Goal: Transaction & Acquisition: Book appointment/travel/reservation

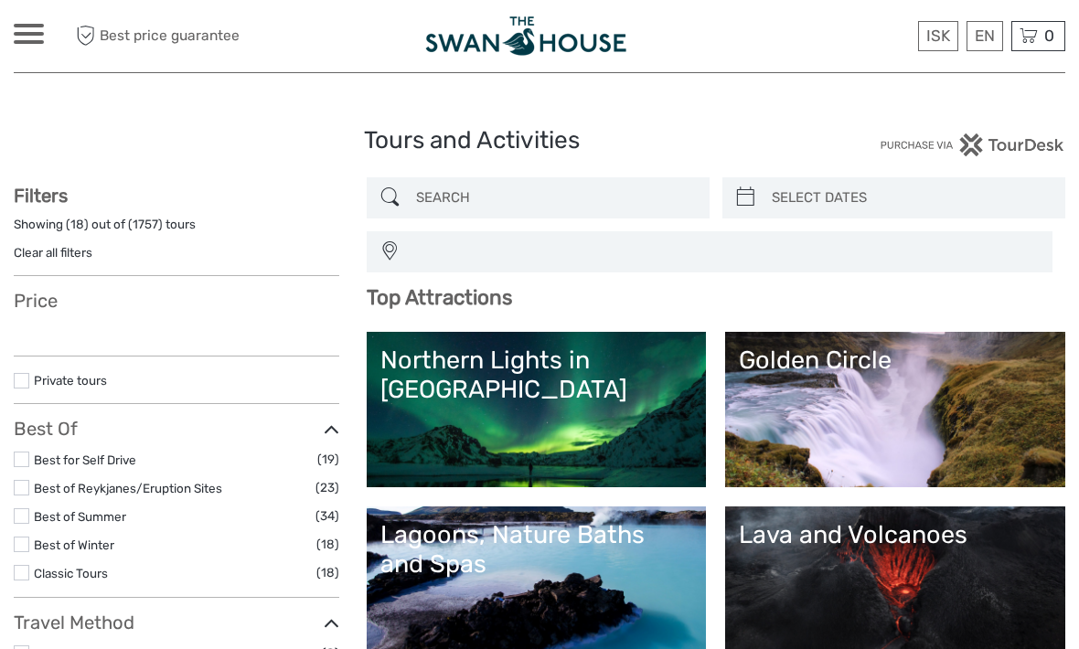
select select
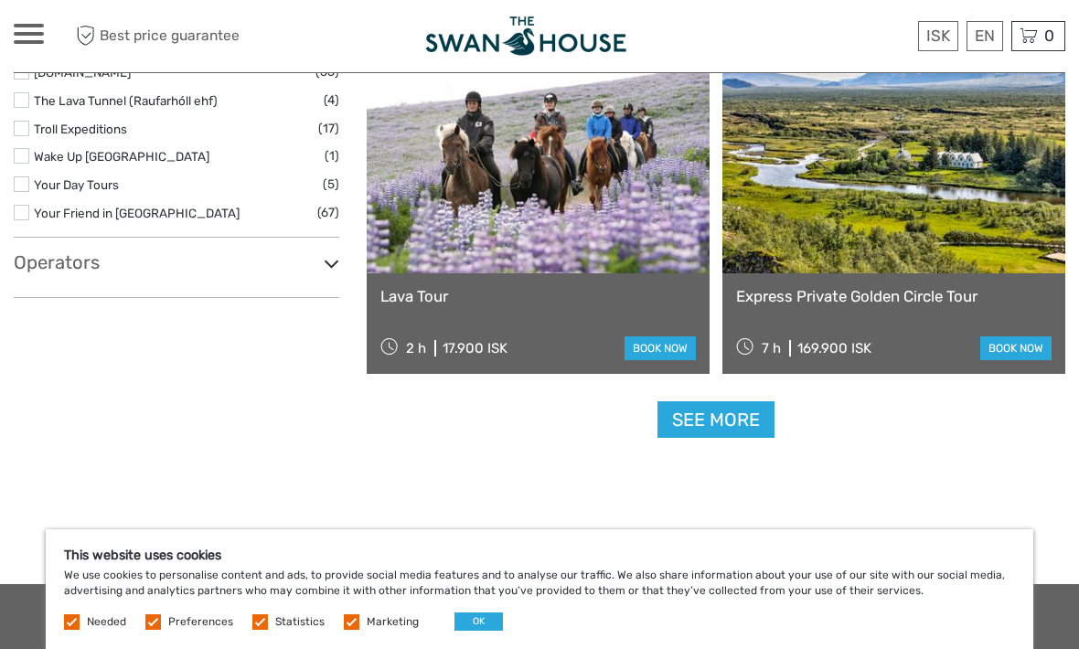
scroll to position [3173, 0]
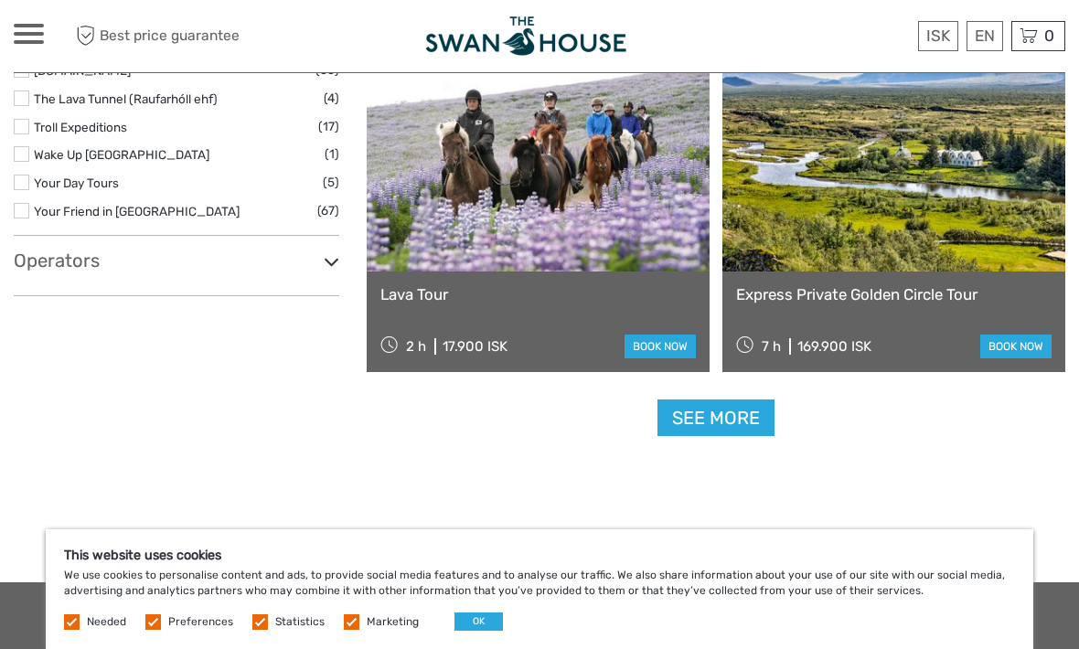
click at [709, 410] on link "See more" at bounding box center [715, 417] width 117 height 37
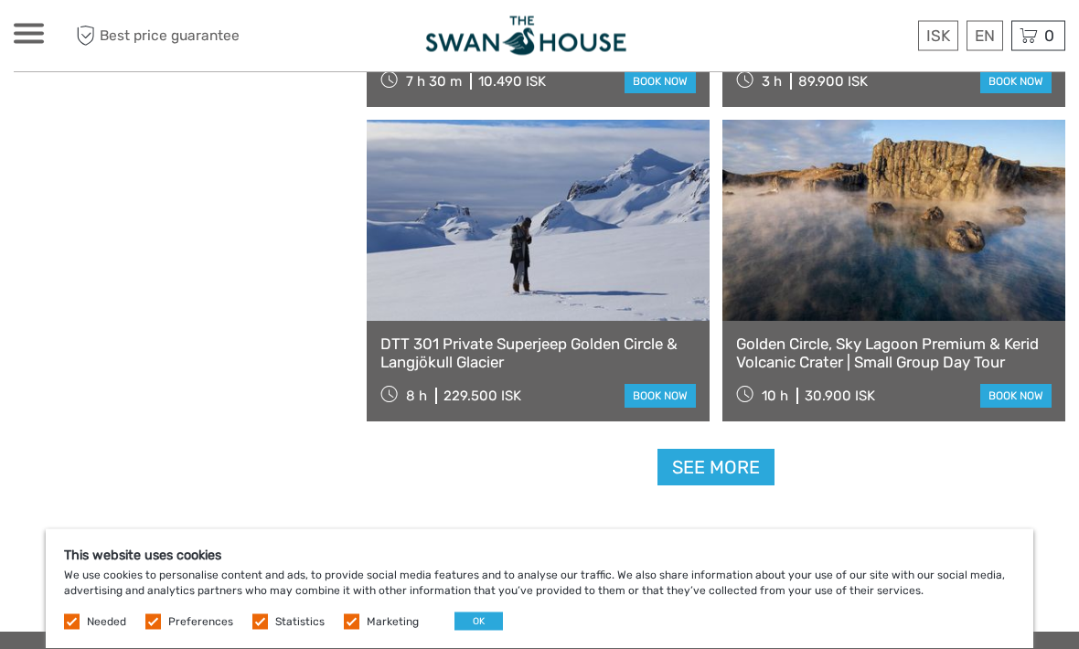
scroll to position [5518, 0]
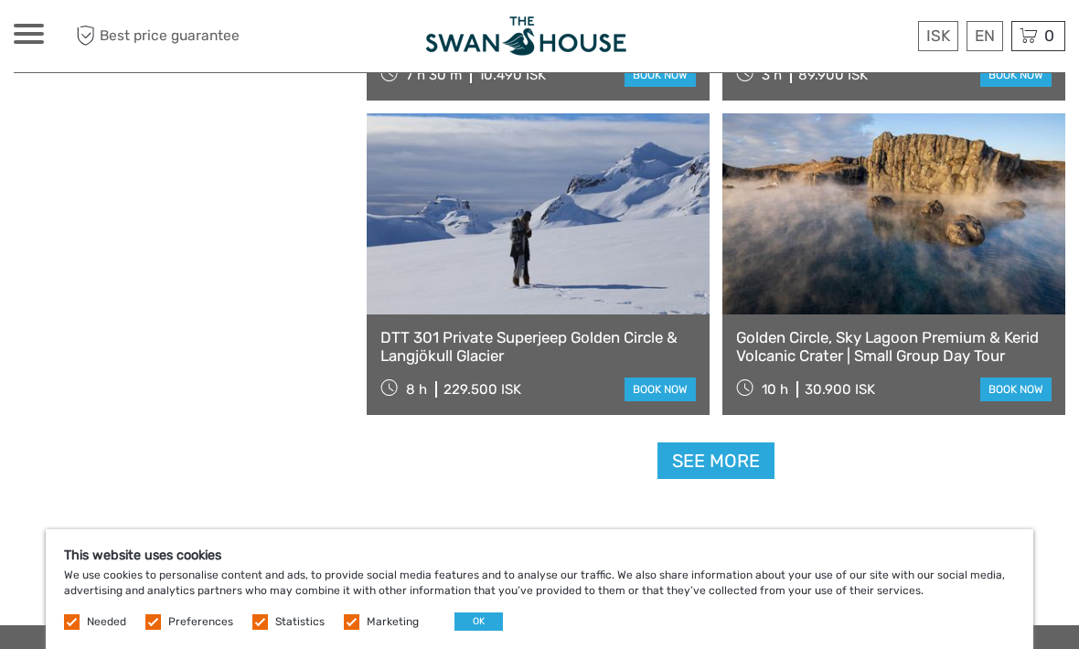
click at [718, 473] on link "See more" at bounding box center [715, 460] width 117 height 37
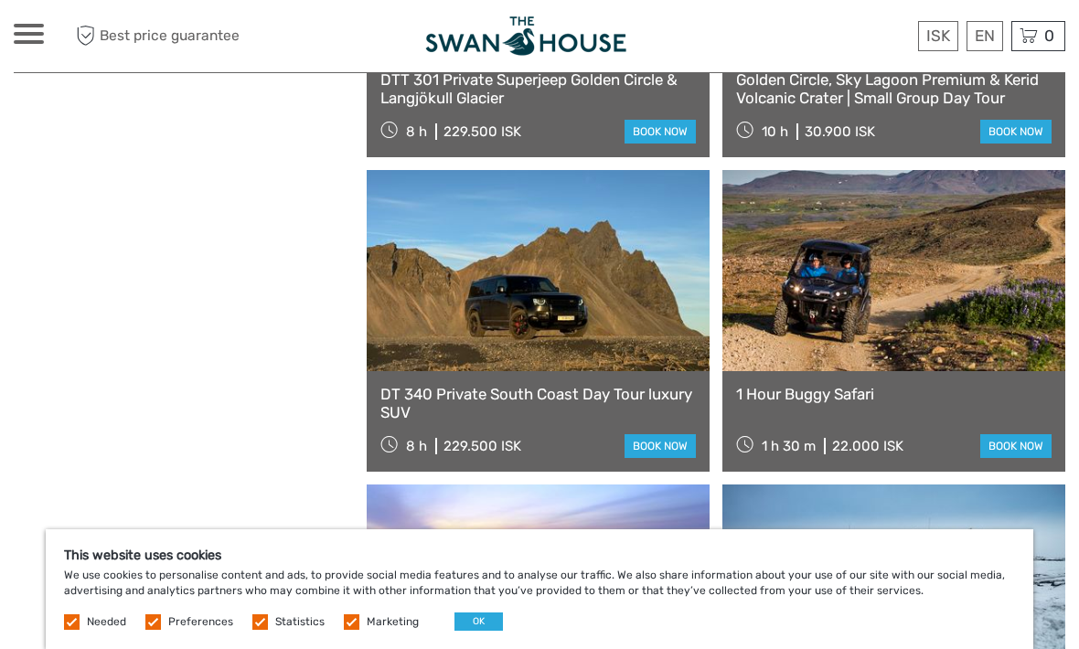
scroll to position [5775, 0]
click at [949, 352] on link at bounding box center [893, 271] width 343 height 201
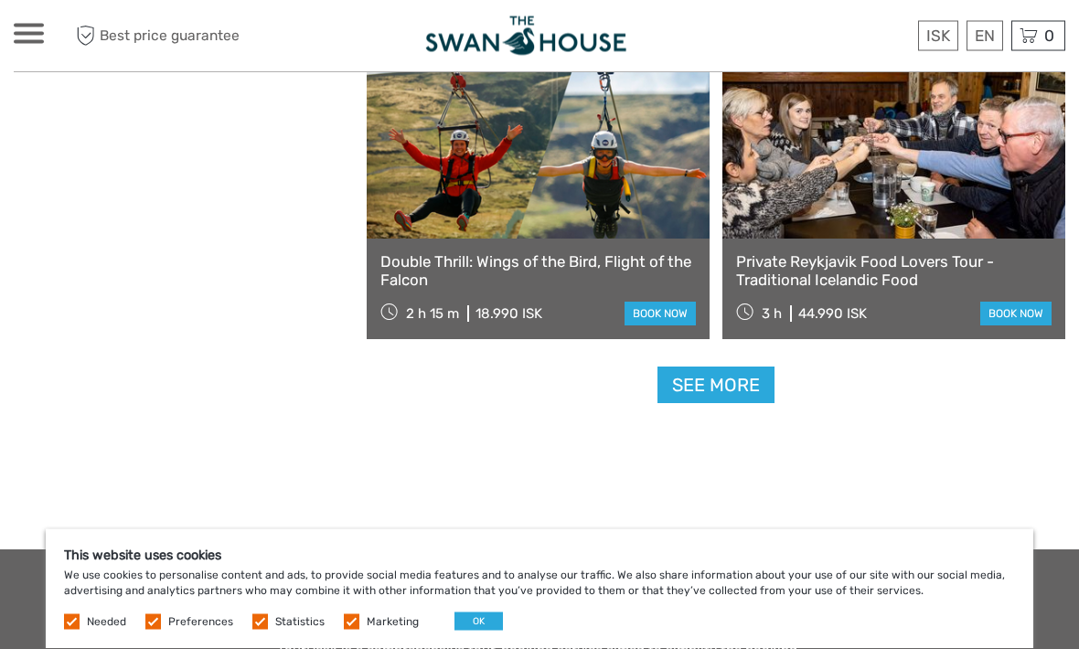
scroll to position [8427, 0]
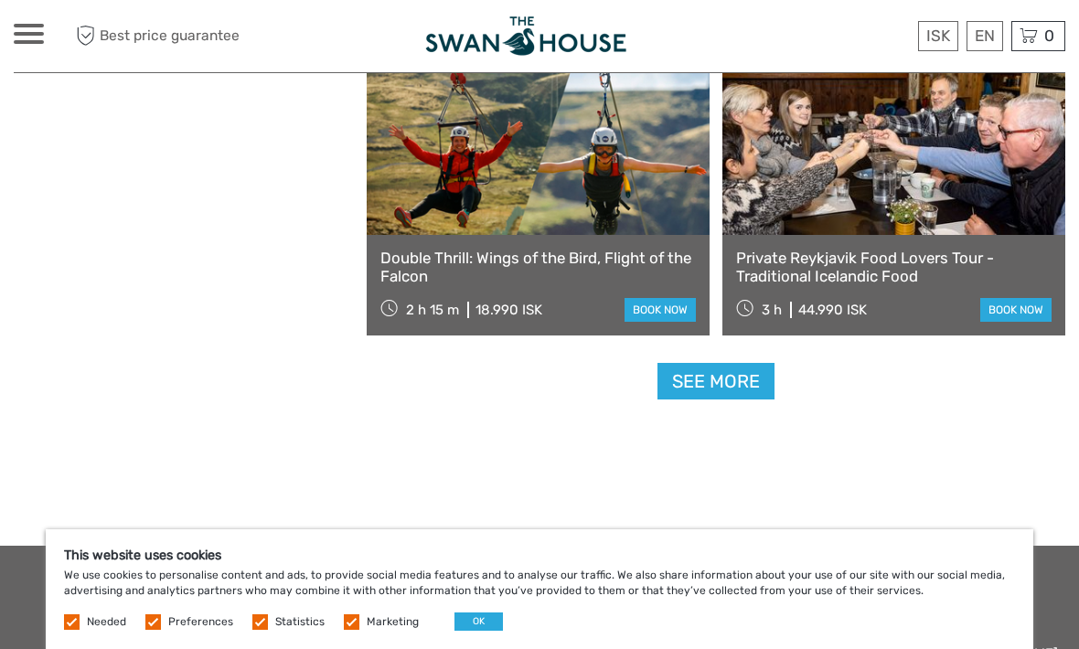
click at [719, 385] on link "See more" at bounding box center [715, 381] width 117 height 37
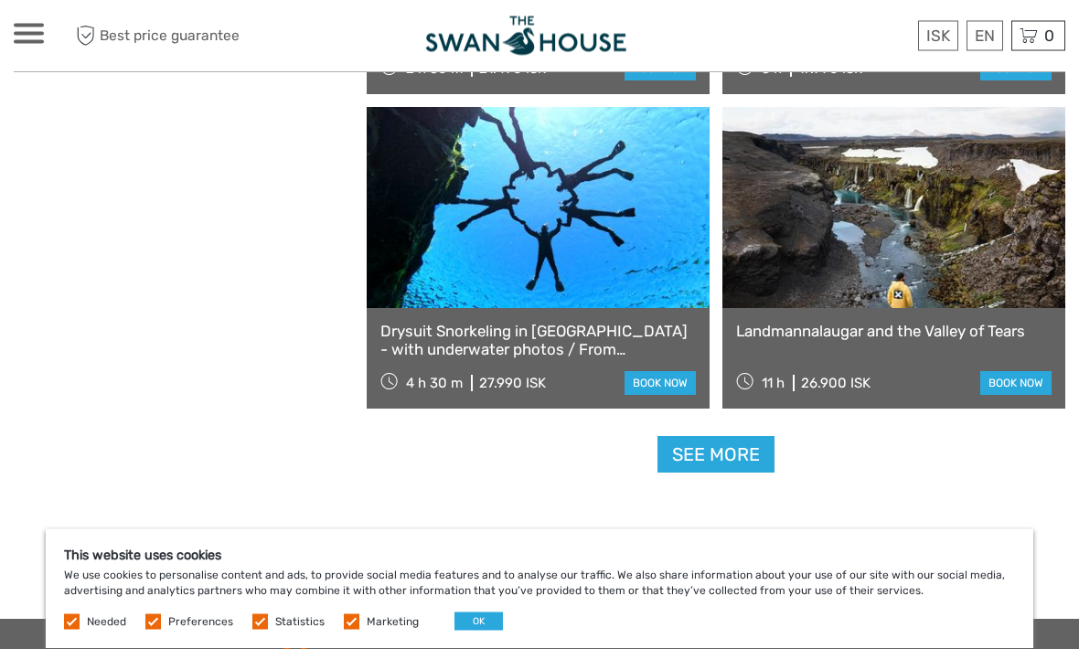
scroll to position [11184, 0]
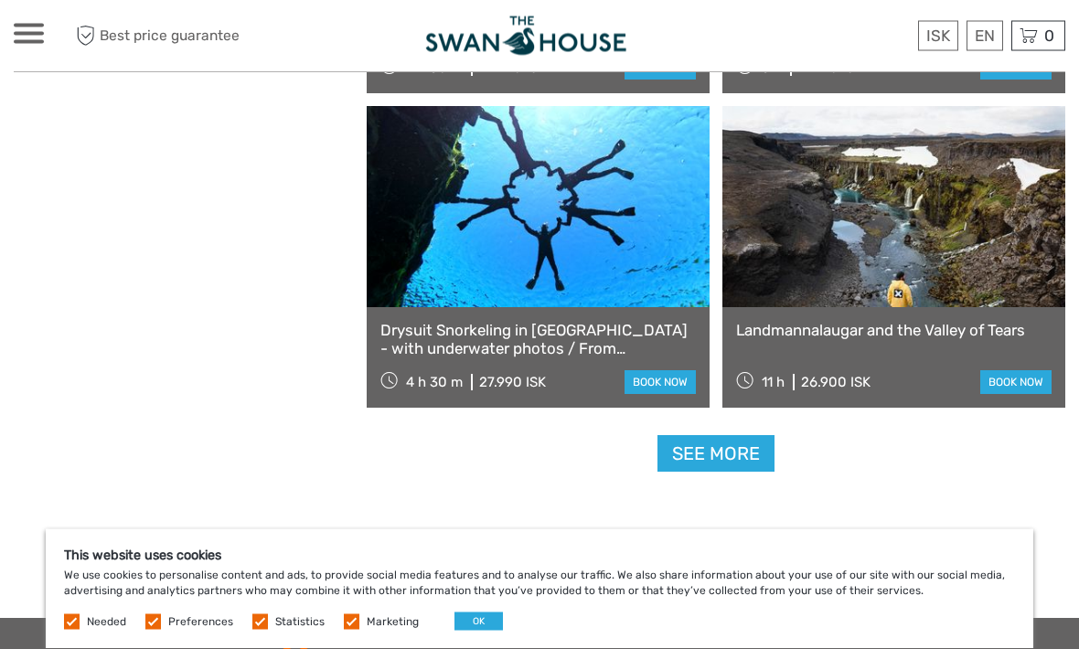
click at [743, 465] on link "See more" at bounding box center [715, 454] width 117 height 37
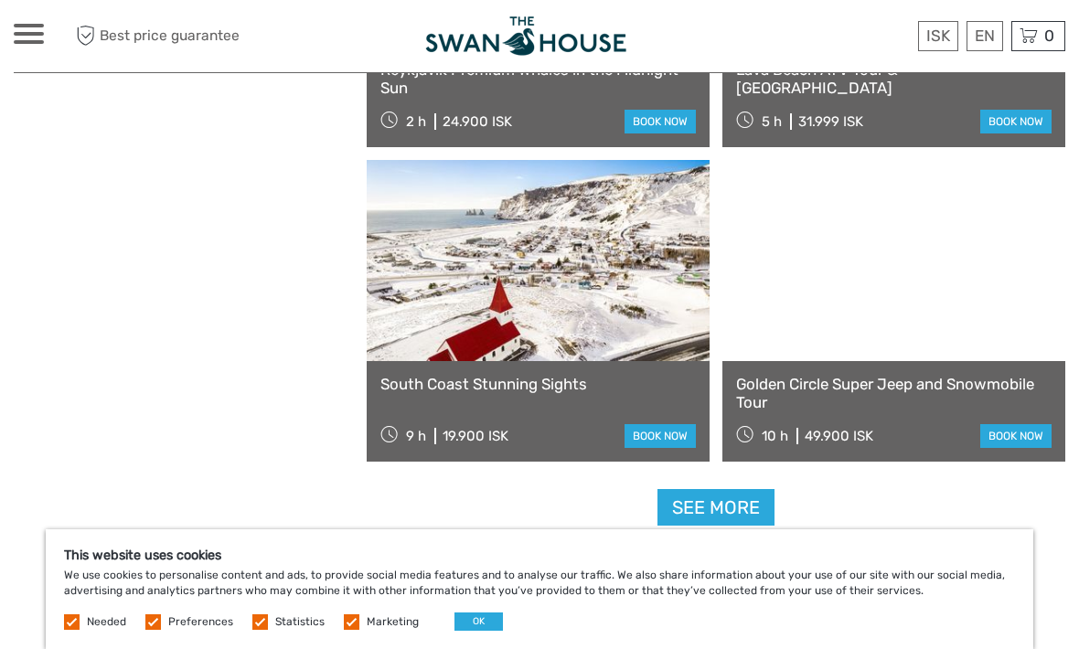
scroll to position [13974, 0]
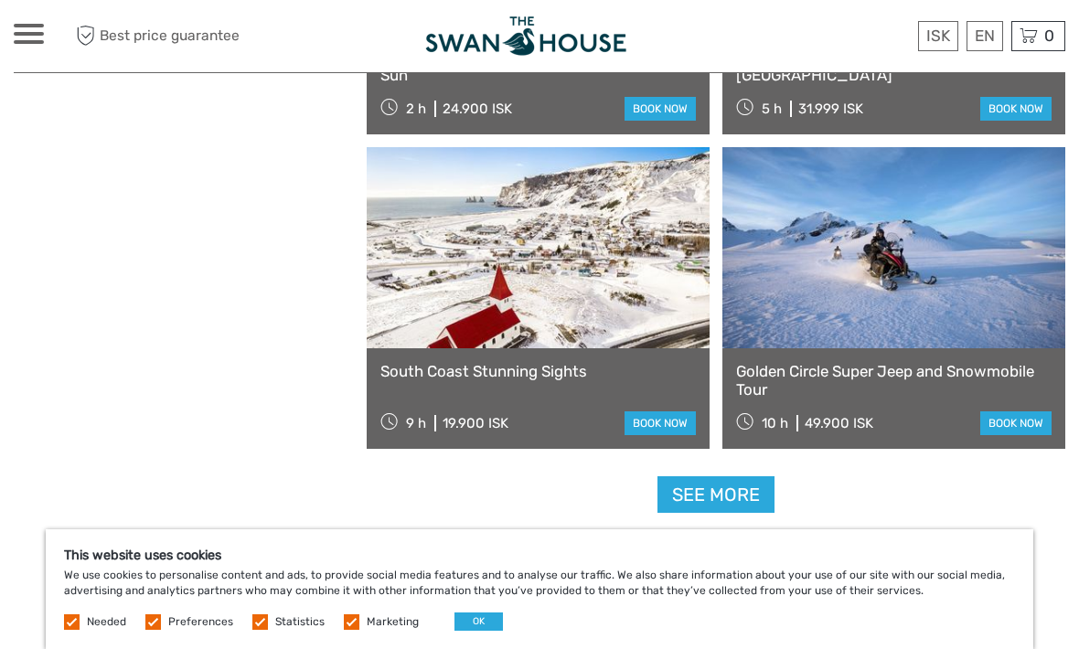
click at [740, 500] on link "See more" at bounding box center [715, 494] width 117 height 37
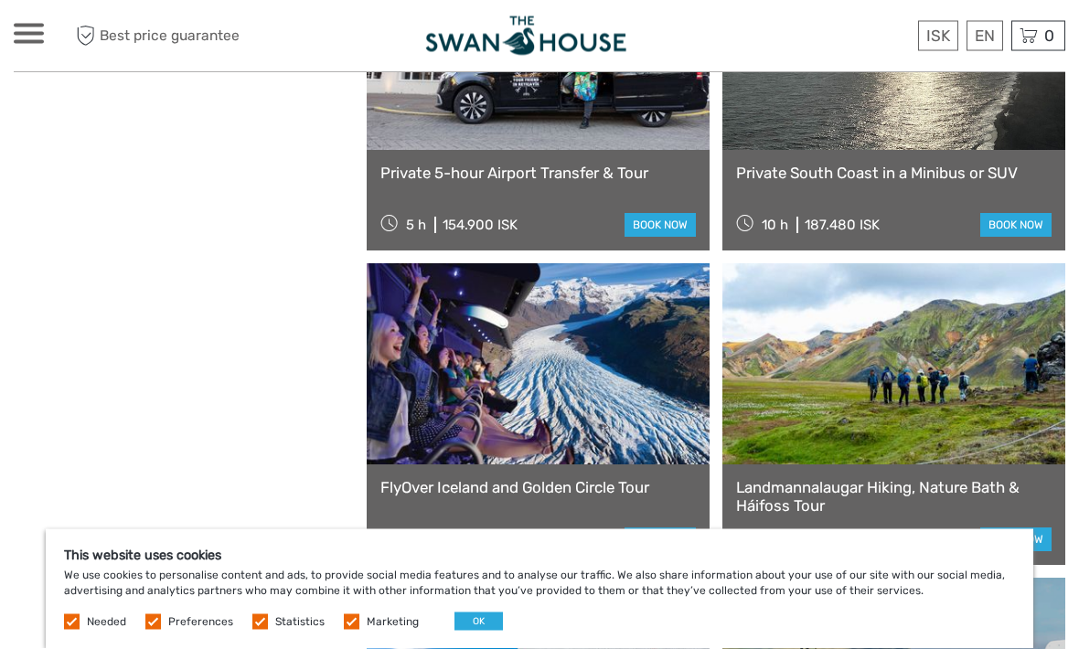
scroll to position [16384, 0]
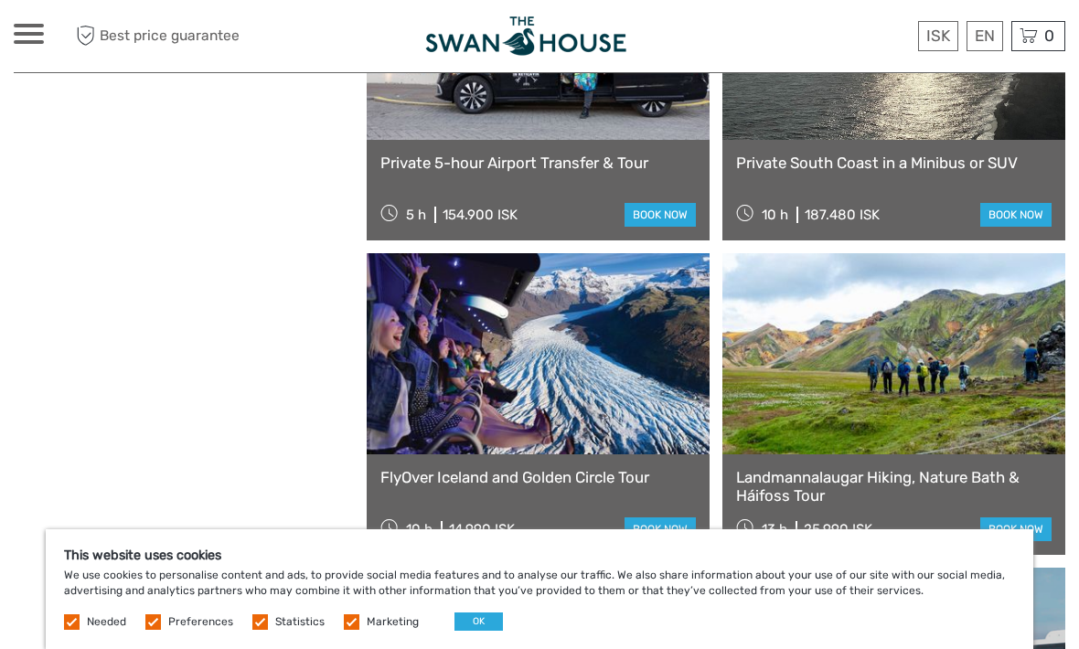
click at [1058, 452] on link at bounding box center [893, 353] width 343 height 201
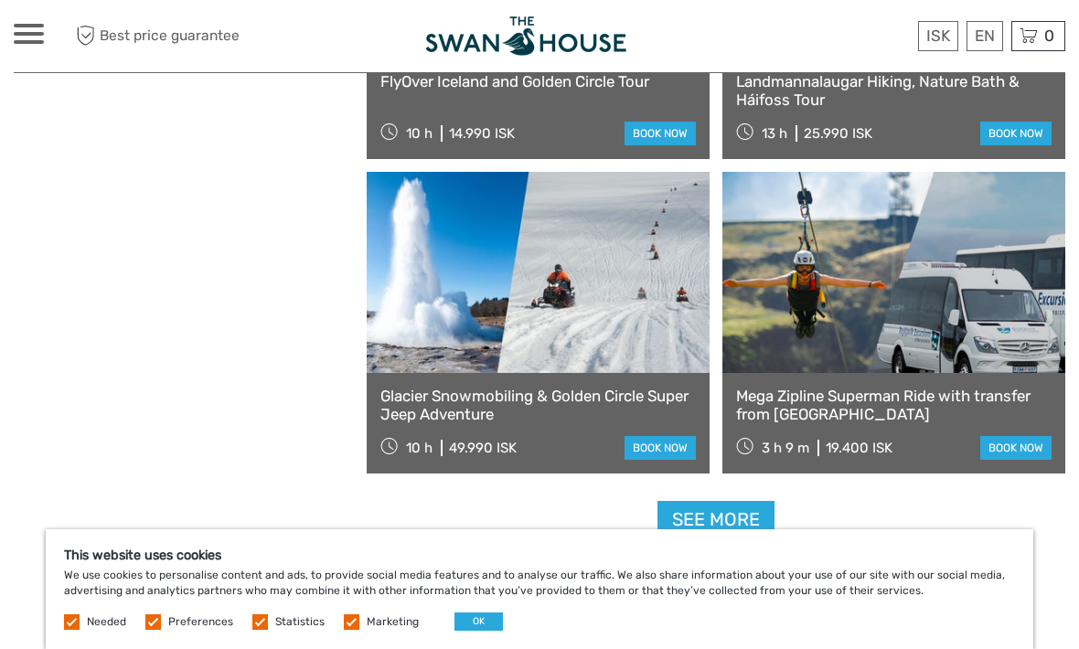
scroll to position [16796, 0]
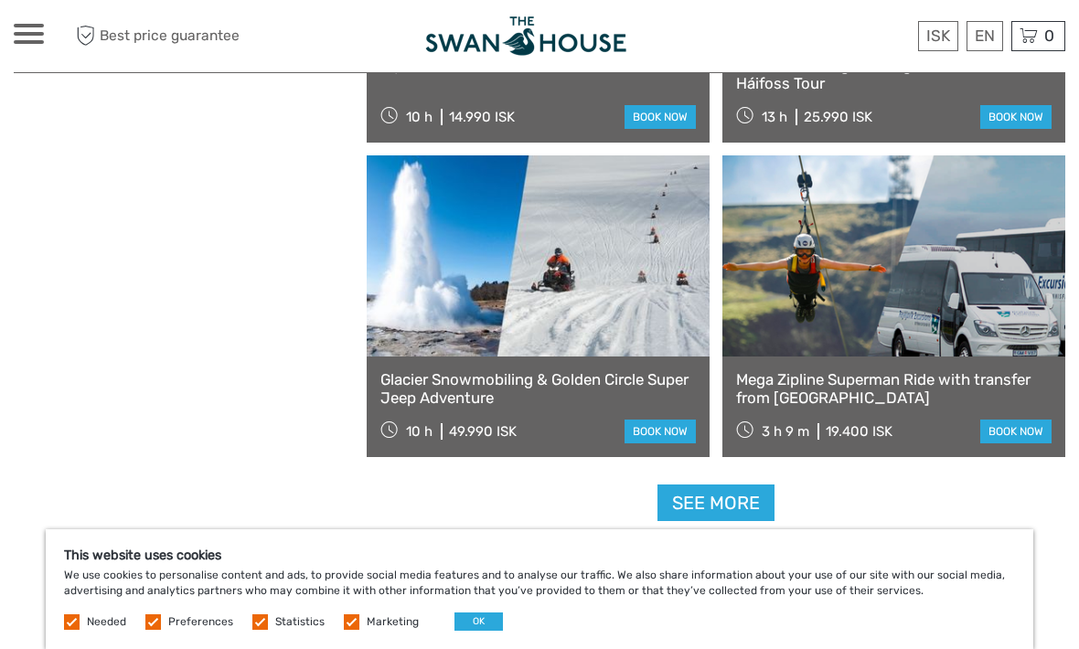
click at [740, 508] on link "See more" at bounding box center [715, 502] width 117 height 37
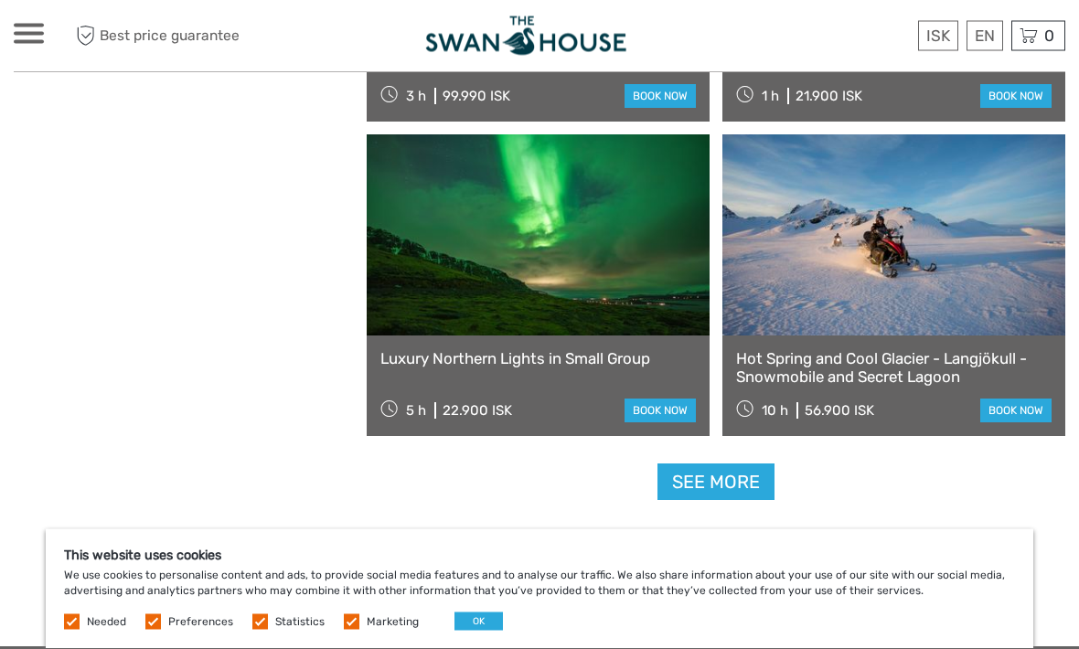
scroll to position [19647, 0]
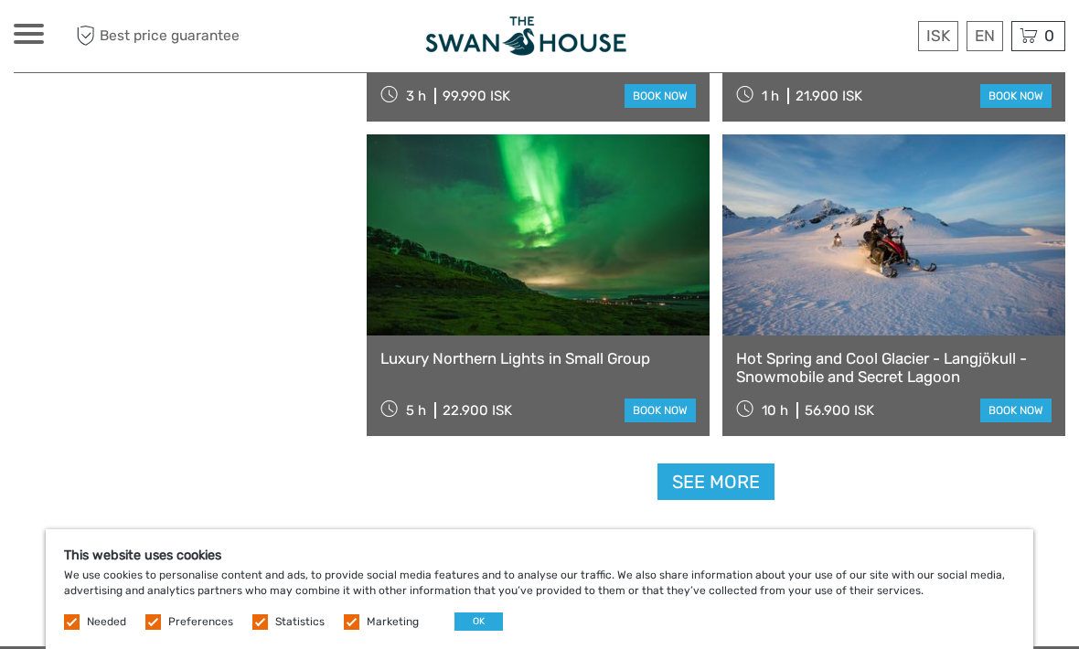
click at [735, 481] on link "See more" at bounding box center [715, 481] width 117 height 37
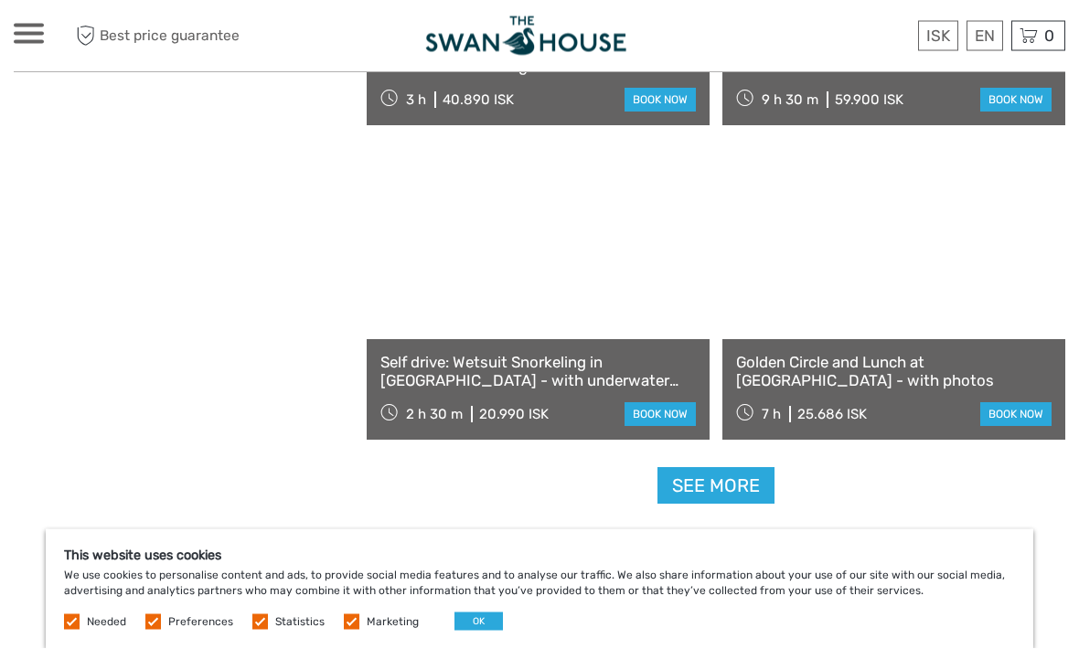
scroll to position [22482, 0]
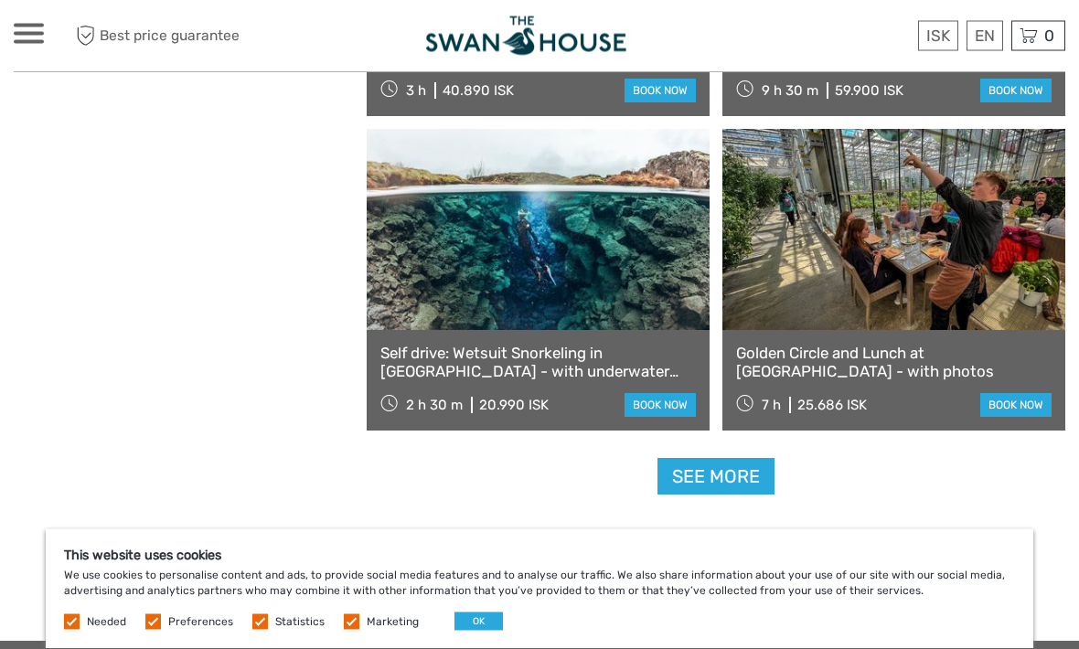
click at [723, 490] on link "See more" at bounding box center [715, 477] width 117 height 37
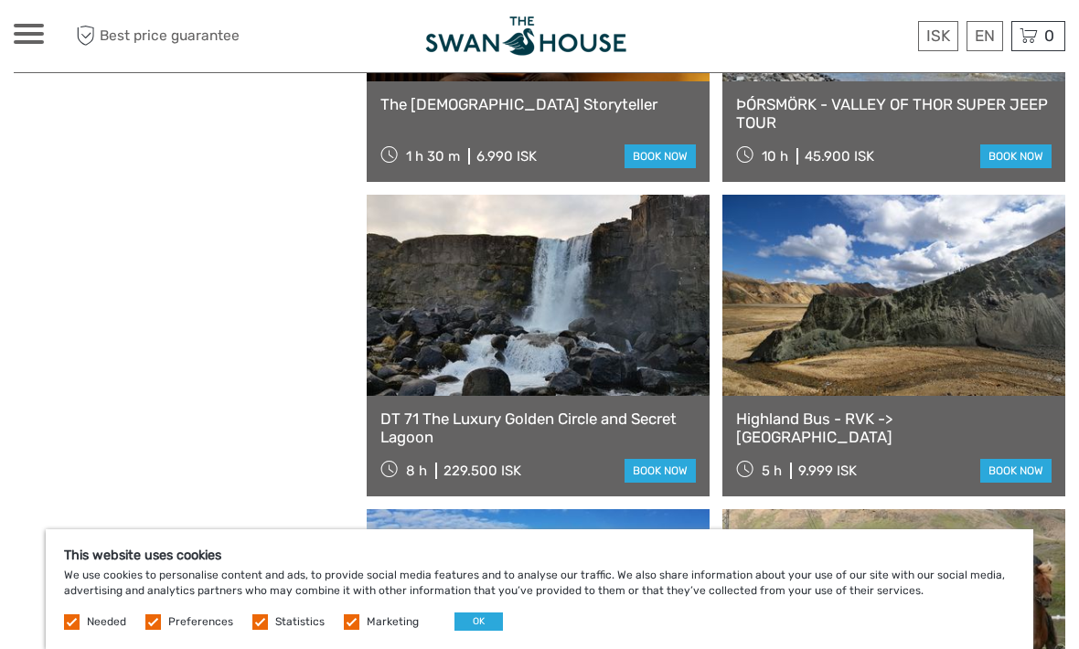
scroll to position [23987, 0]
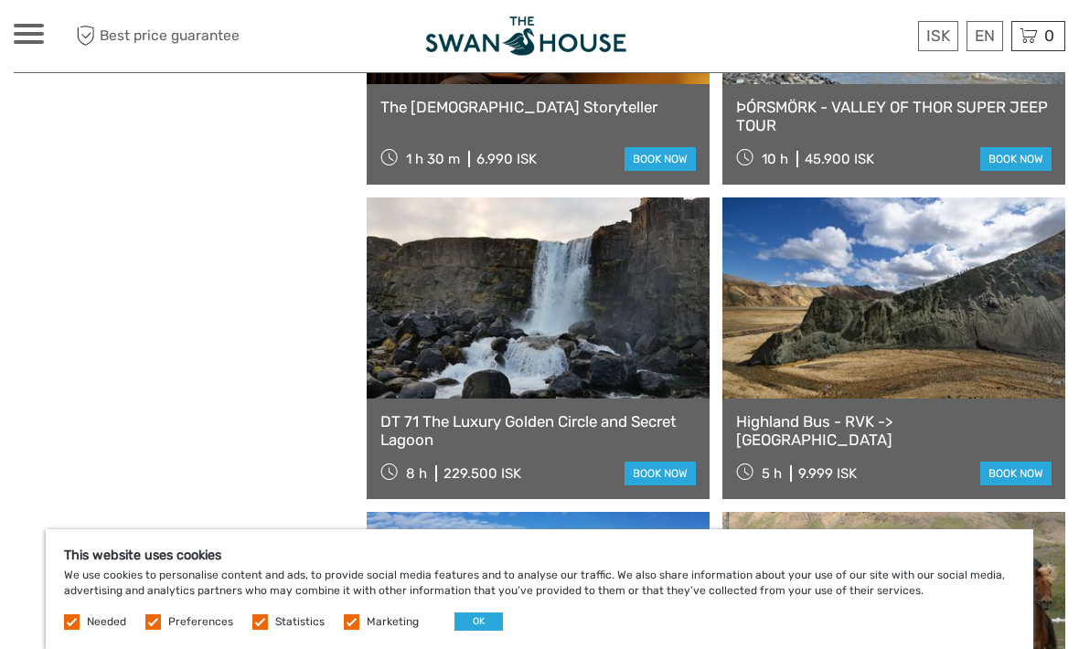
click at [974, 420] on link "Highland Bus - RVK -> Landmannalaugar" at bounding box center [893, 430] width 315 height 37
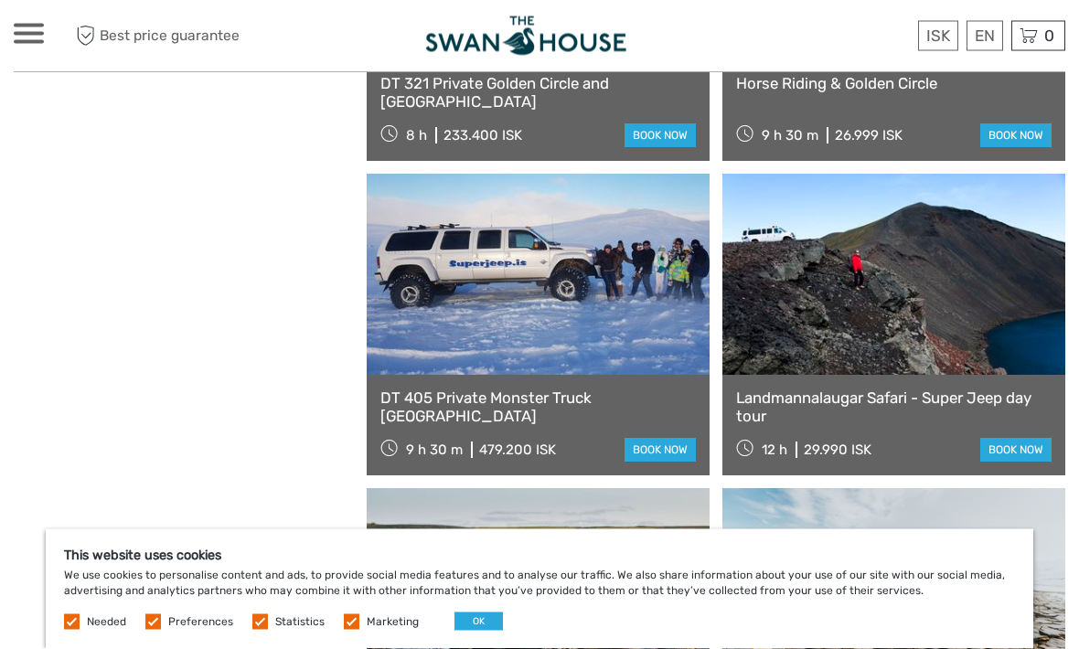
scroll to position [24639, 0]
click at [989, 396] on link "Landmannalaugar Safari - Super Jeep day tour" at bounding box center [893, 407] width 315 height 37
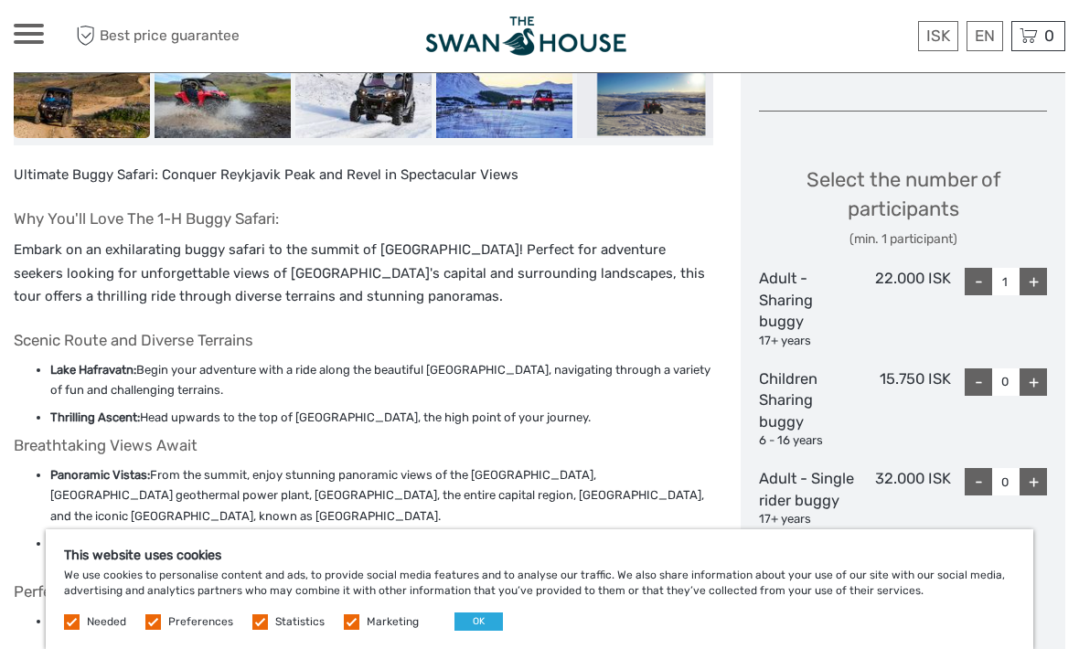
scroll to position [704, 0]
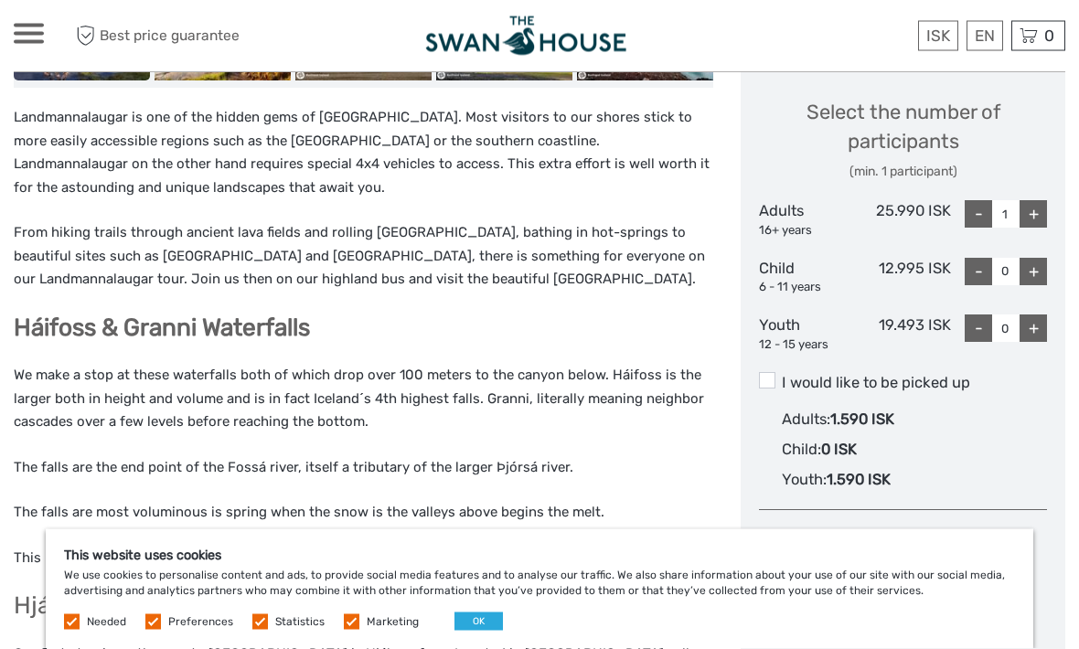
scroll to position [756, 0]
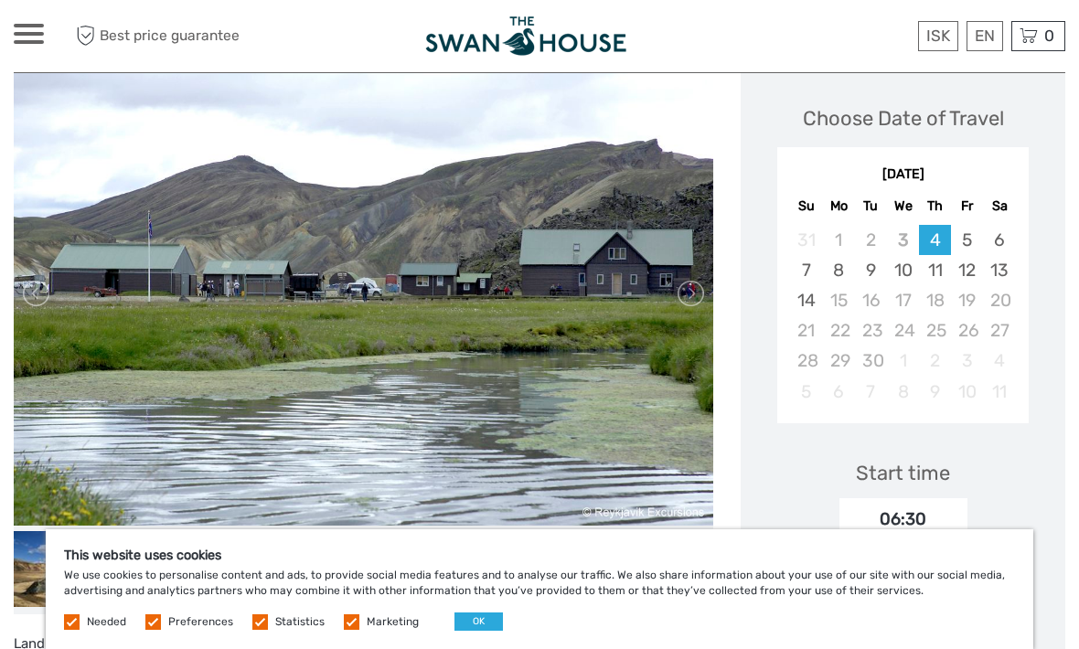
scroll to position [246, 0]
click at [686, 285] on link at bounding box center [689, 294] width 29 height 29
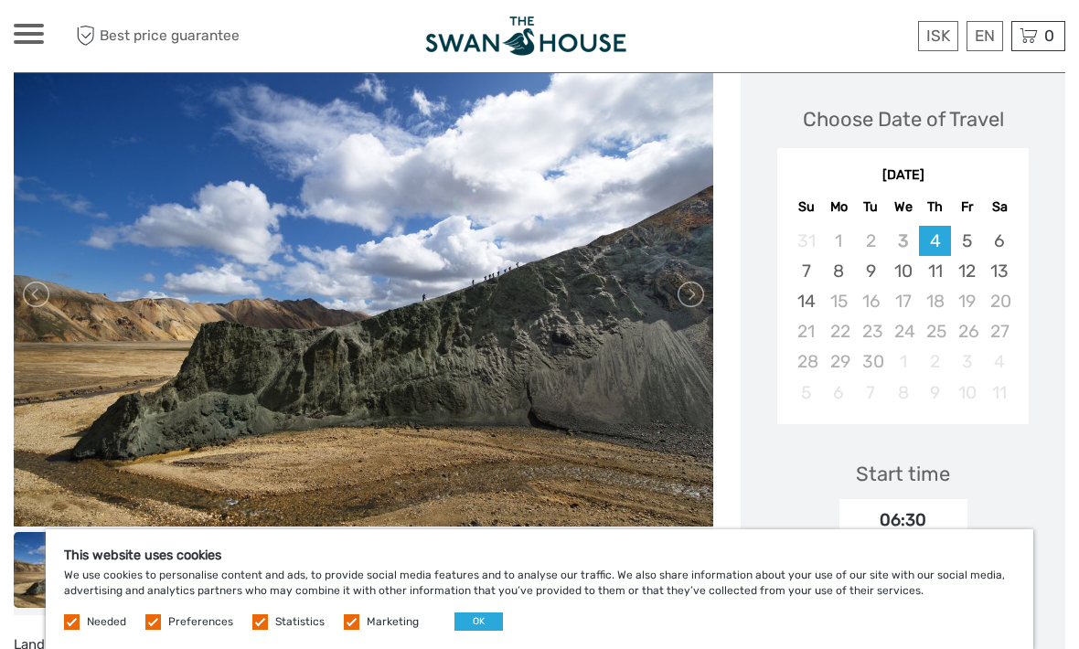
click at [686, 308] on link at bounding box center [689, 294] width 29 height 29
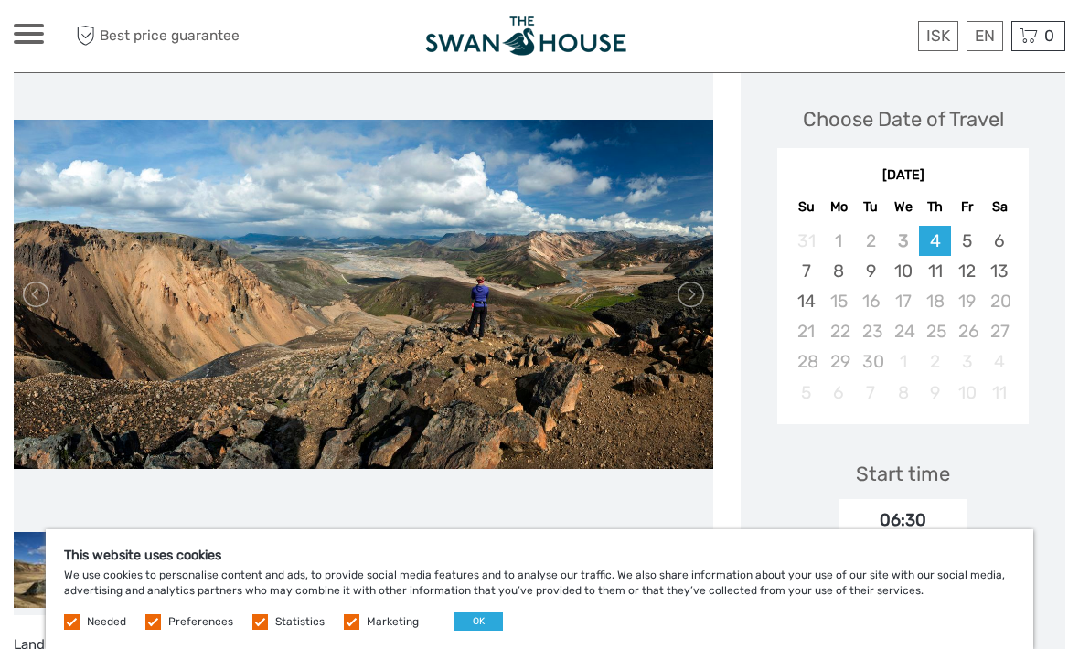
click at [680, 303] on link at bounding box center [689, 294] width 29 height 29
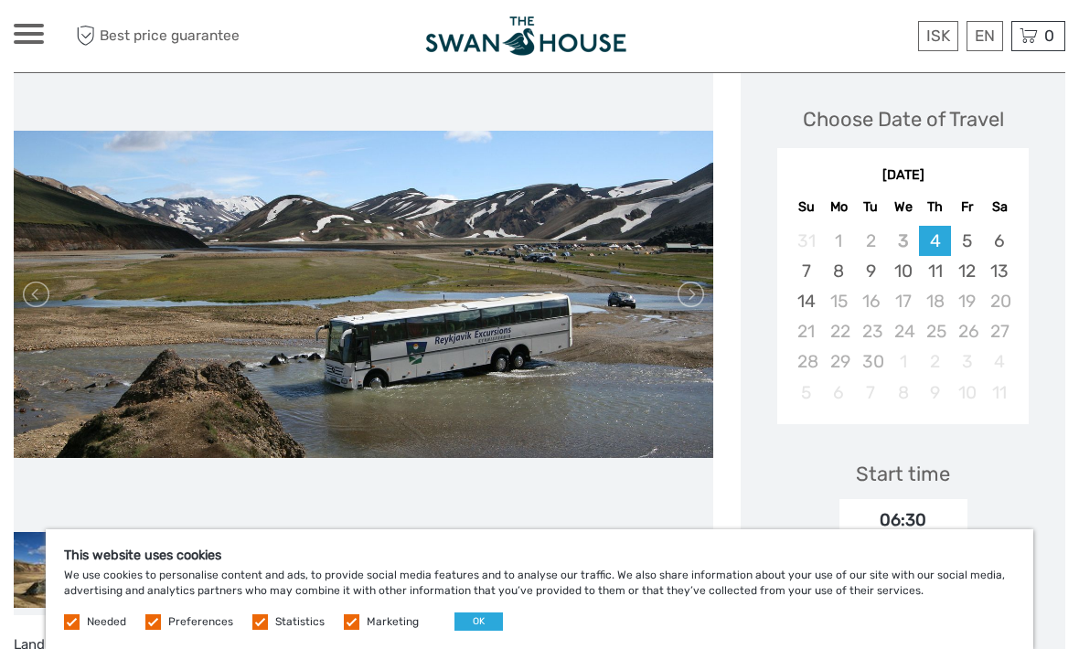
click at [687, 303] on link at bounding box center [689, 294] width 29 height 29
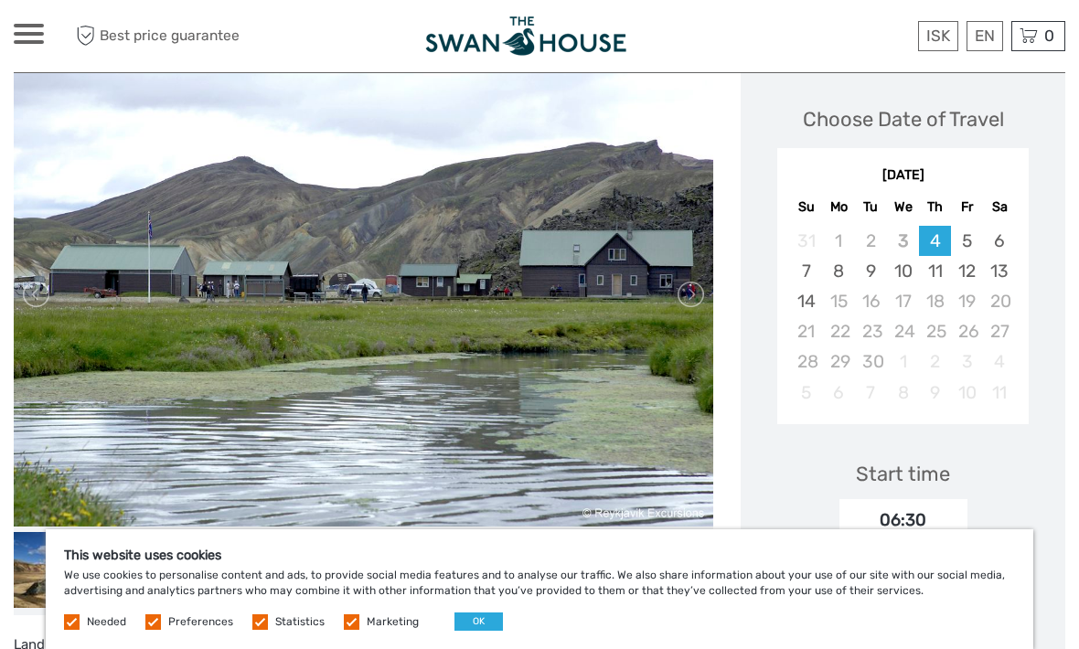
click at [674, 311] on img at bounding box center [363, 294] width 699 height 465
click at [680, 304] on link at bounding box center [689, 294] width 29 height 29
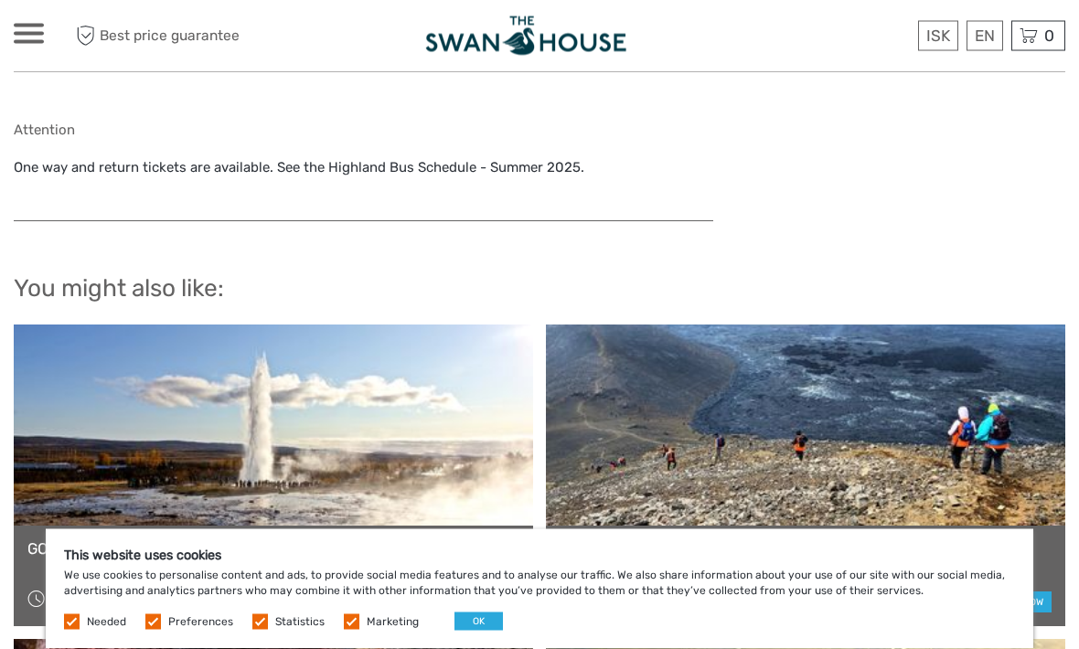
scroll to position [1612, 0]
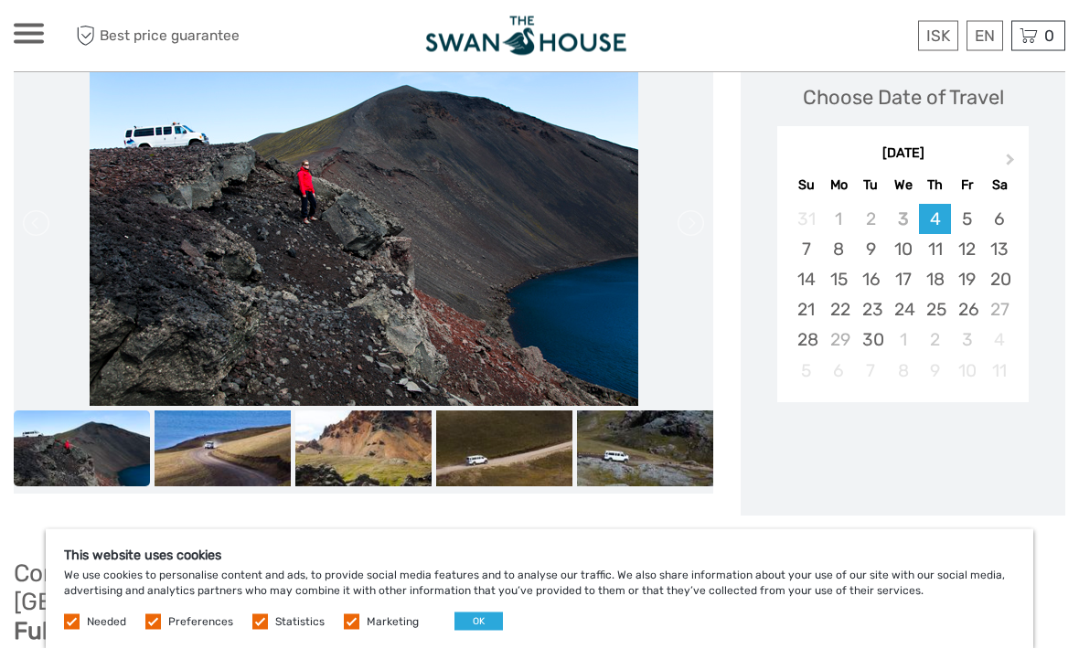
scroll to position [295, 0]
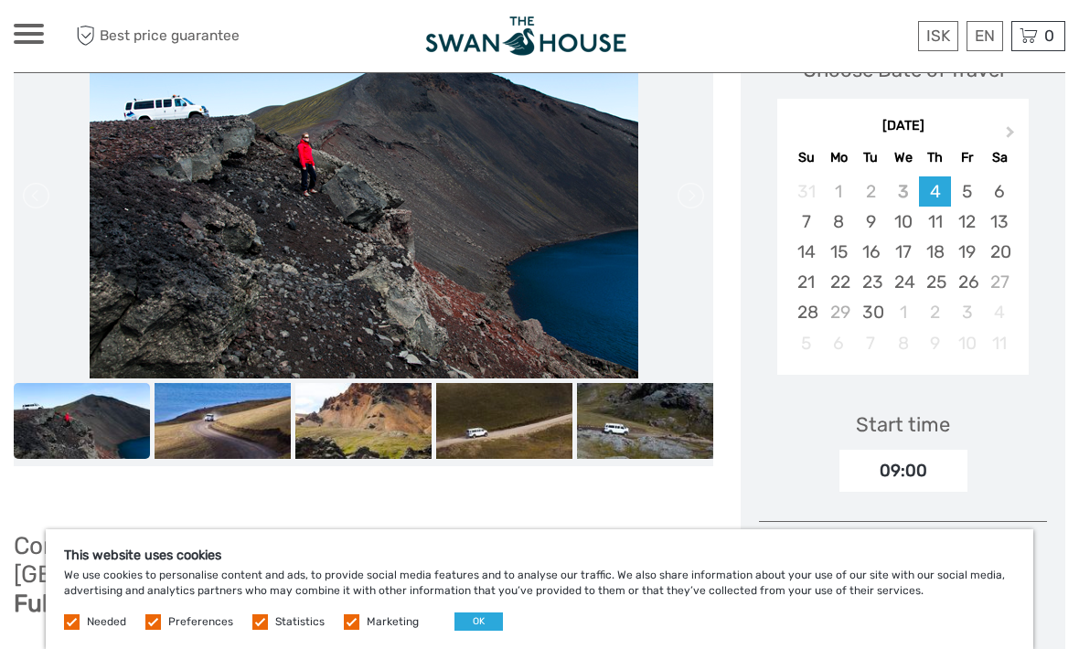
click at [672, 243] on li at bounding box center [363, 196] width 699 height 366
click at [642, 250] on li at bounding box center [363, 196] width 699 height 366
click at [648, 245] on li at bounding box center [363, 196] width 699 height 366
click at [653, 442] on img at bounding box center [645, 421] width 136 height 77
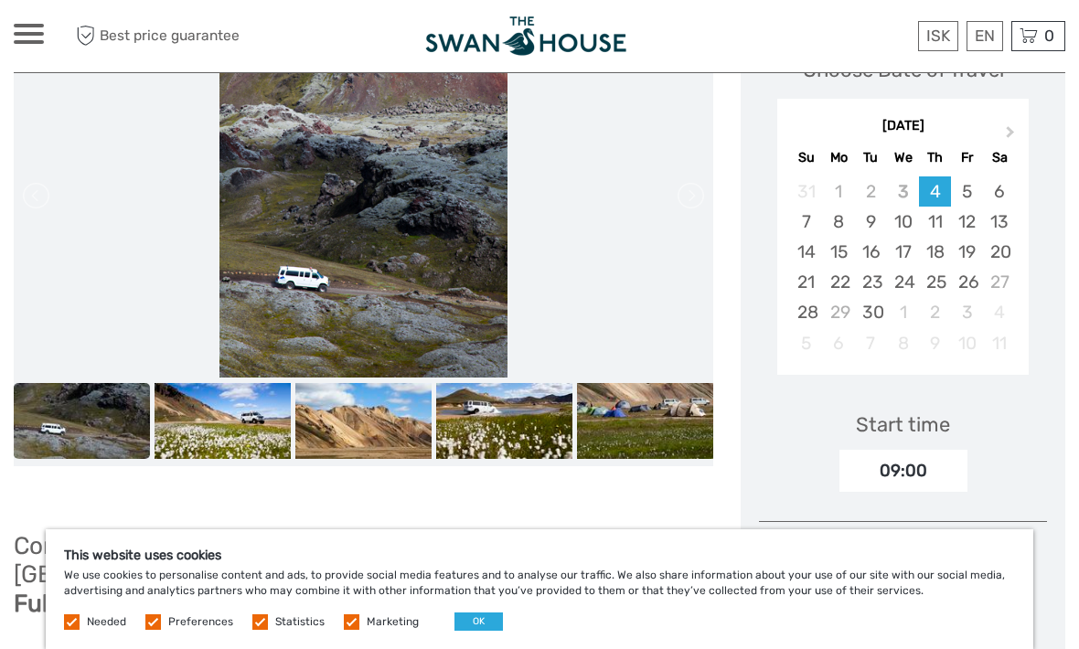
click at [502, 431] on img at bounding box center [504, 421] width 136 height 77
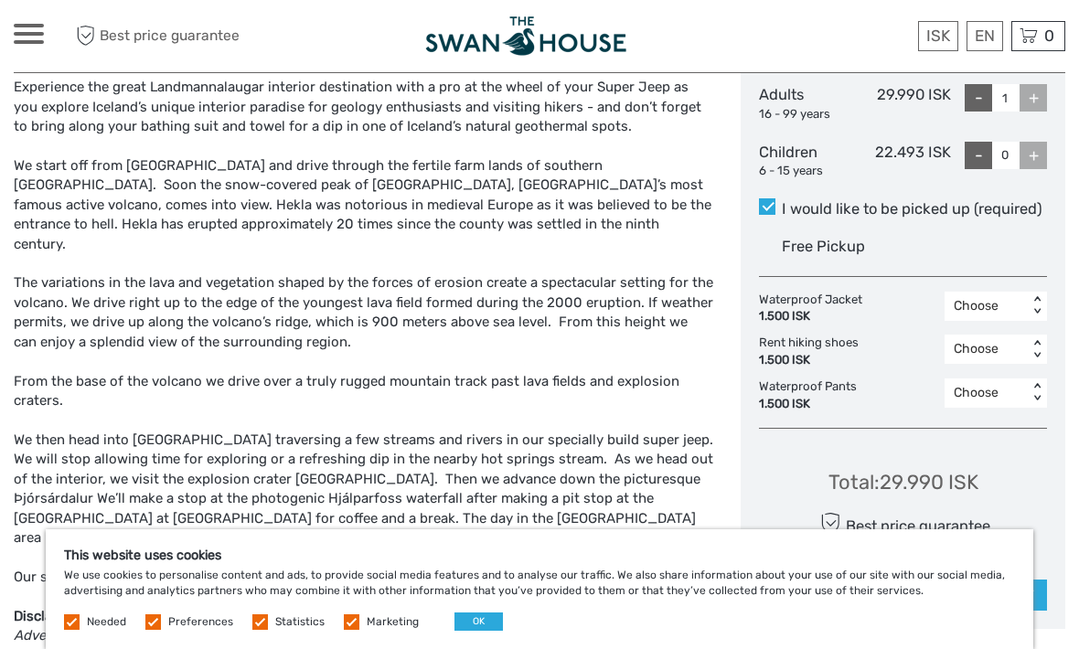
scroll to position [916, 0]
